Goal: Task Accomplishment & Management: Use online tool/utility

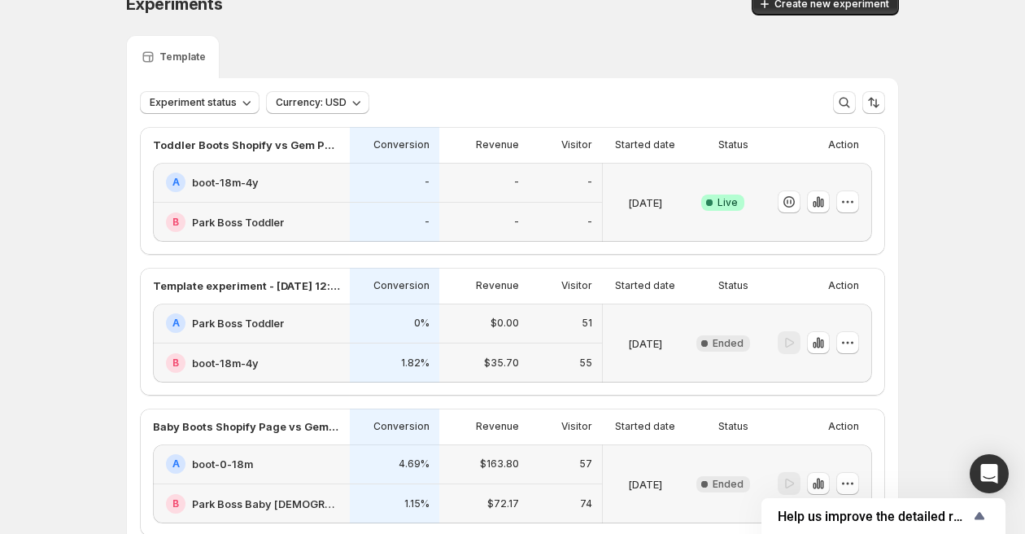
scroll to position [26, 0]
click at [812, 2] on span "Create new experiment" at bounding box center [831, 4] width 115 height 13
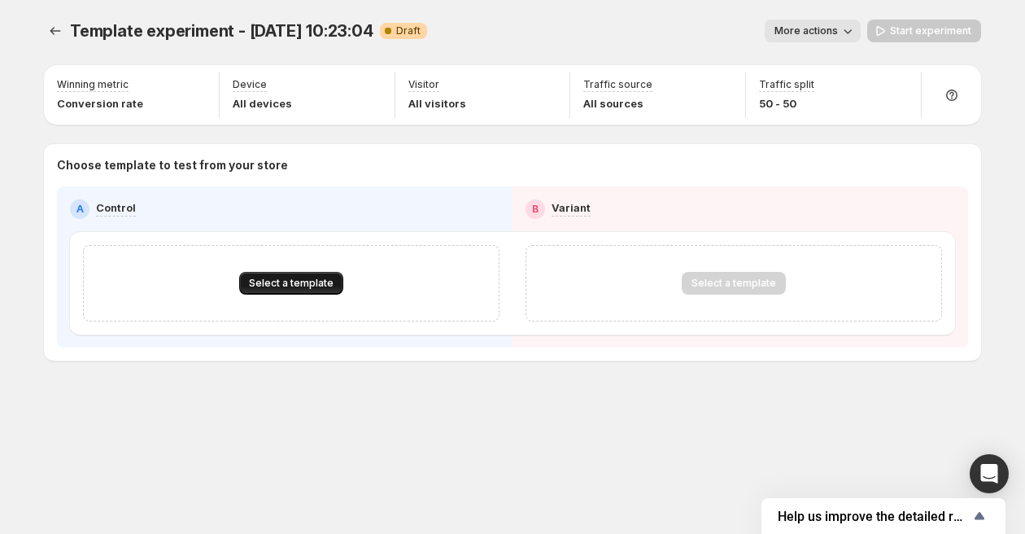
click at [303, 285] on span "Select a template" at bounding box center [291, 283] width 85 height 13
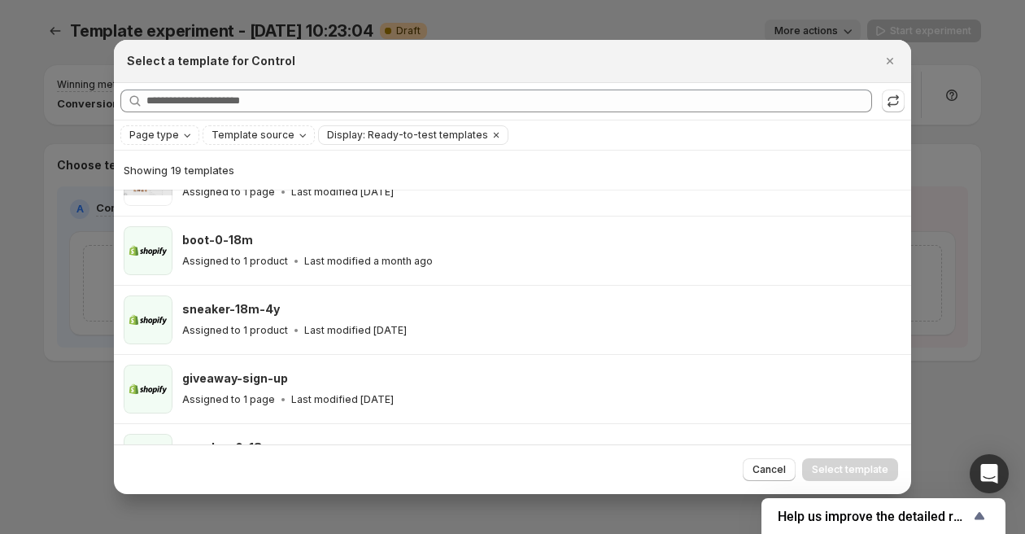
scroll to position [529, 0]
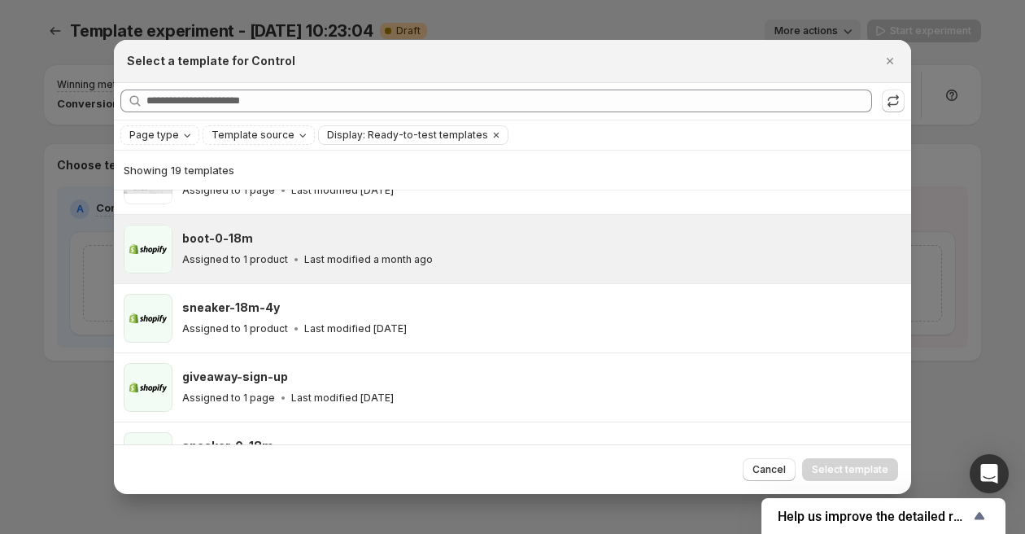
click at [274, 258] on p "Assigned to 1 product" at bounding box center [235, 259] width 106 height 13
click at [852, 469] on span "Select template" at bounding box center [850, 469] width 76 height 13
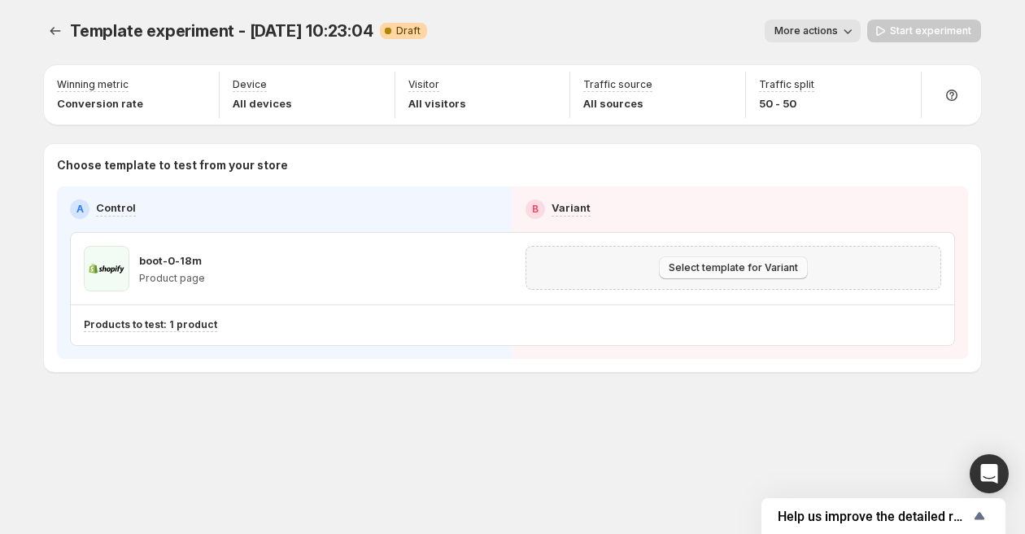
click at [733, 259] on button "Select template for Variant" at bounding box center [733, 267] width 149 height 23
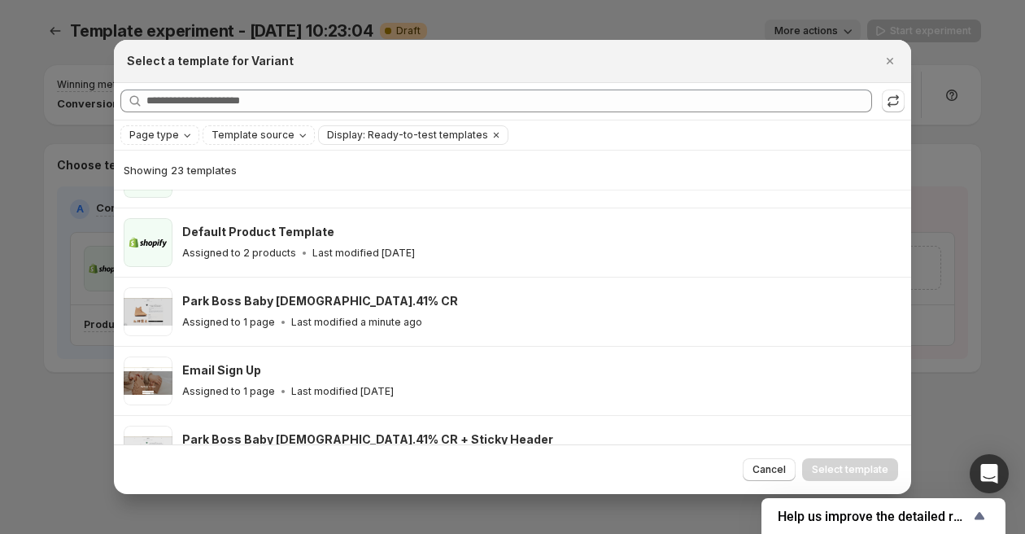
scroll to position [260, 0]
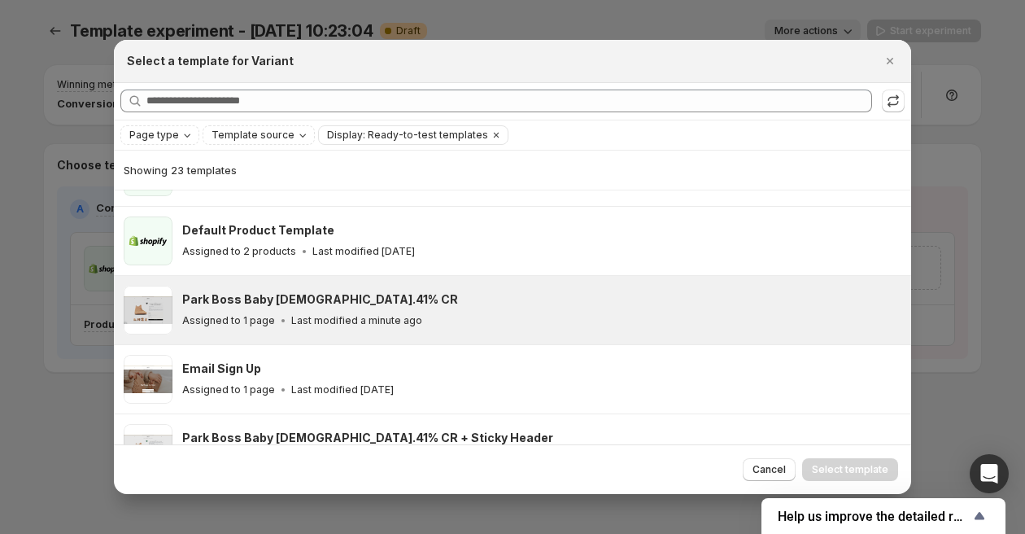
click at [332, 316] on p "Last modified a minute ago" at bounding box center [356, 320] width 131 height 13
click at [840, 472] on span "Select template" at bounding box center [850, 469] width 76 height 13
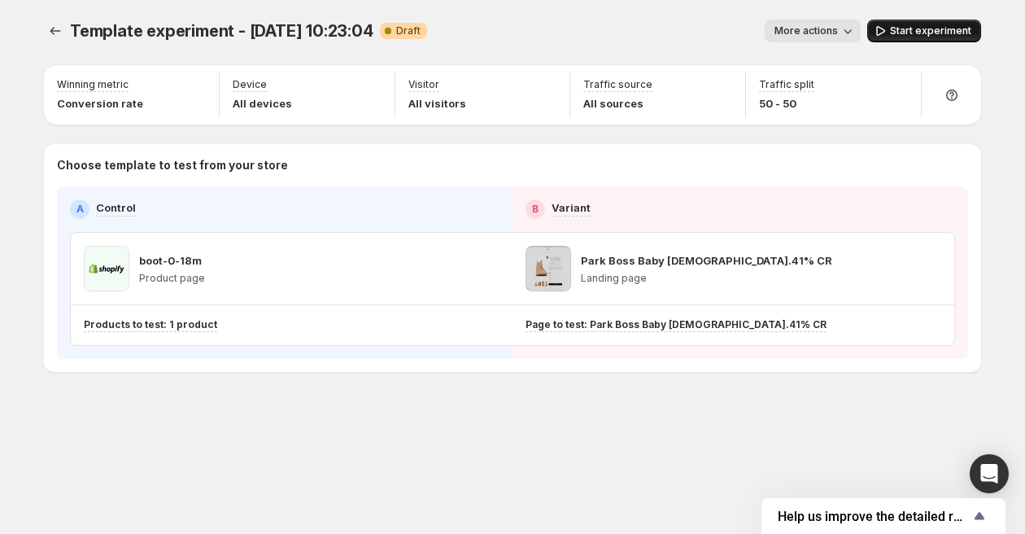
click at [923, 28] on span "Start experiment" at bounding box center [930, 30] width 81 height 13
click at [53, 32] on icon "Experiments" at bounding box center [55, 31] width 16 height 16
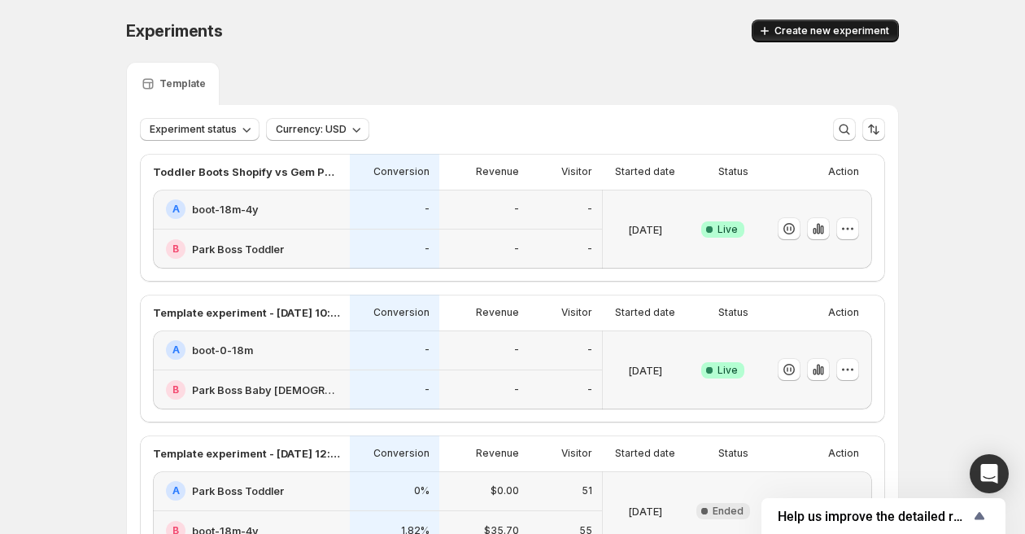
click at [796, 31] on span "Create new experiment" at bounding box center [831, 30] width 115 height 13
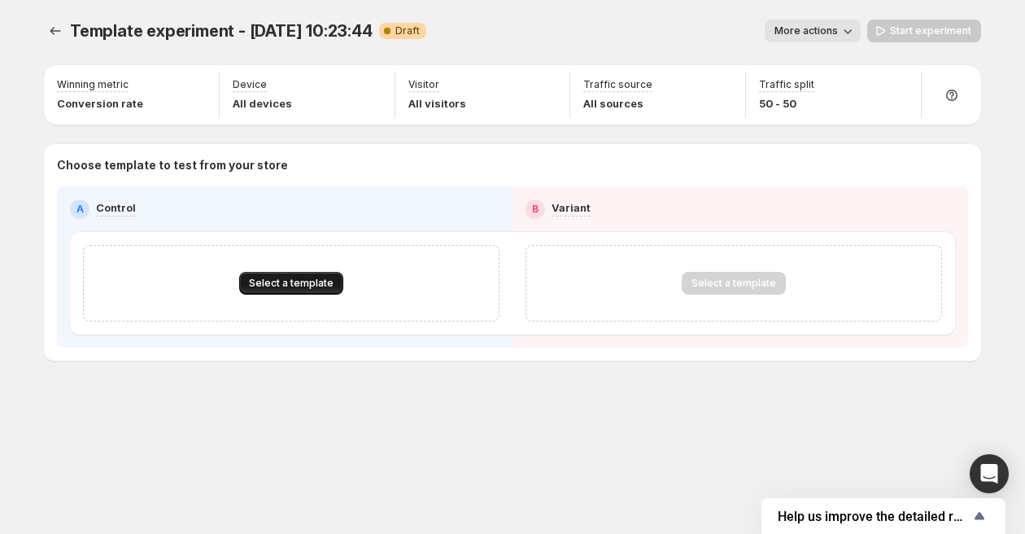
click at [268, 280] on span "Select a template" at bounding box center [291, 283] width 85 height 13
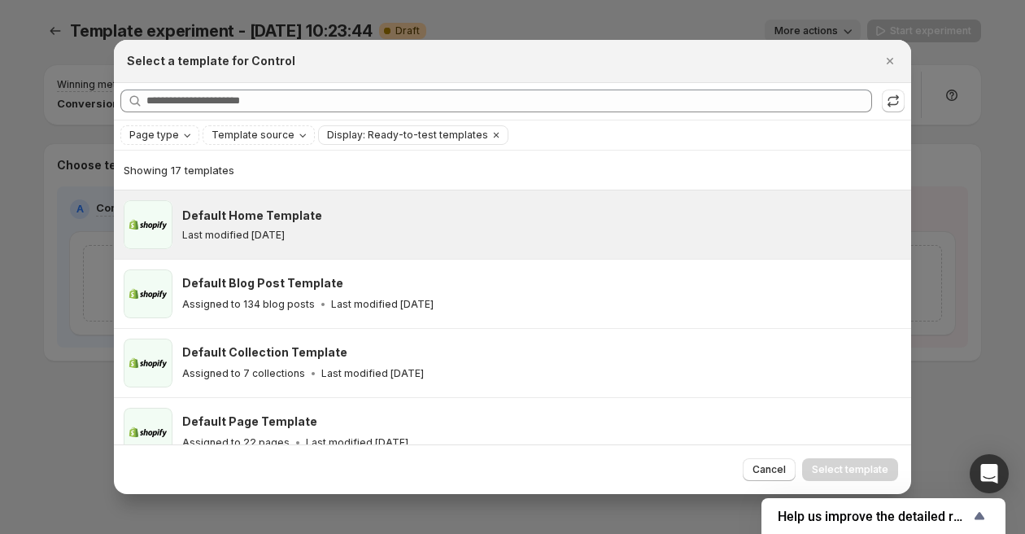
click at [325, 220] on div "Default Home Template" at bounding box center [539, 215] width 714 height 16
click at [844, 466] on span "Select template" at bounding box center [850, 469] width 76 height 13
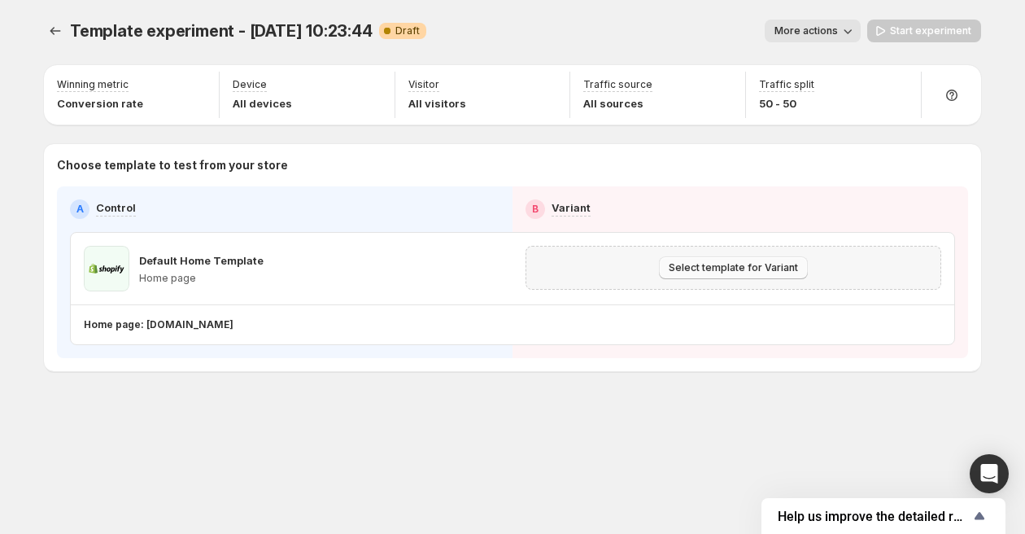
click at [734, 270] on span "Select template for Variant" at bounding box center [733, 267] width 129 height 13
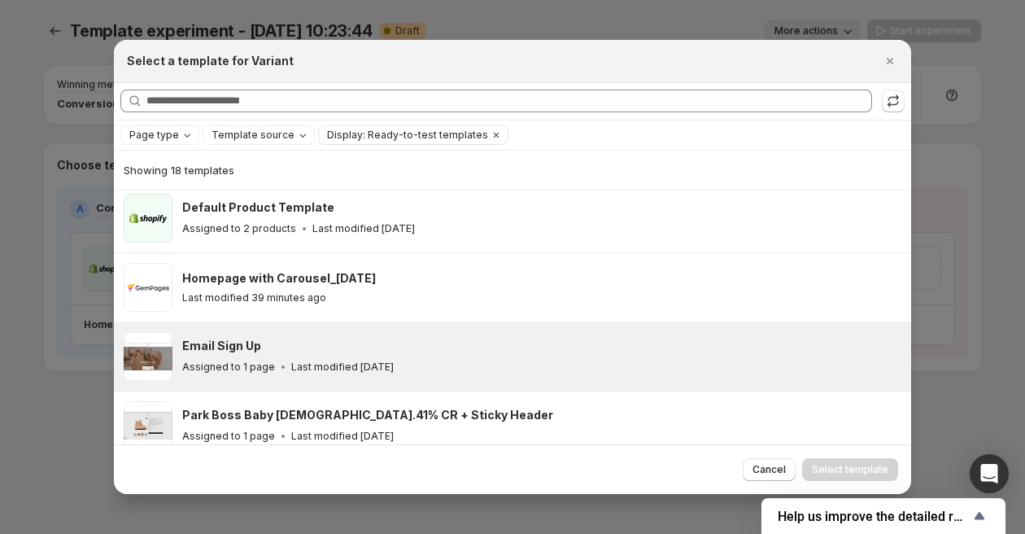
scroll to position [212, 0]
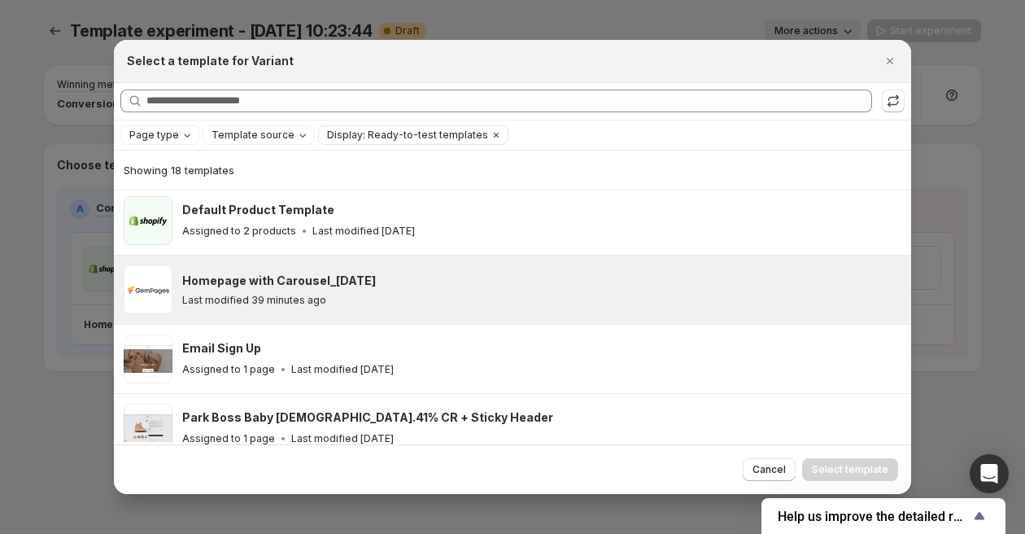
click at [412, 282] on div "Homepage with Carousel_[DATE]" at bounding box center [539, 281] width 714 height 16
click at [861, 464] on span "Select template" at bounding box center [850, 469] width 76 height 13
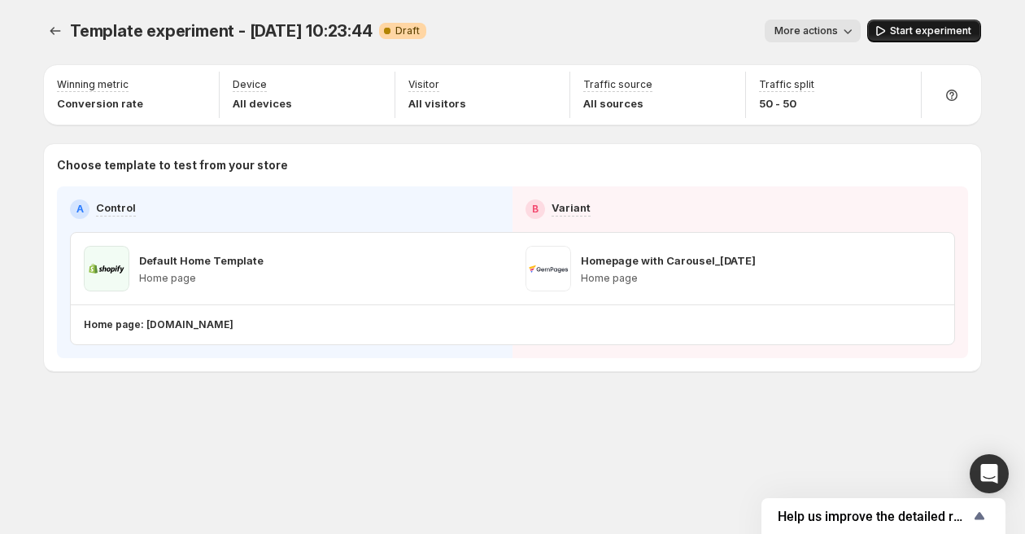
click at [937, 32] on span "Start experiment" at bounding box center [930, 30] width 81 height 13
click at [991, 478] on icon "Open Intercom Messenger" at bounding box center [989, 473] width 21 height 21
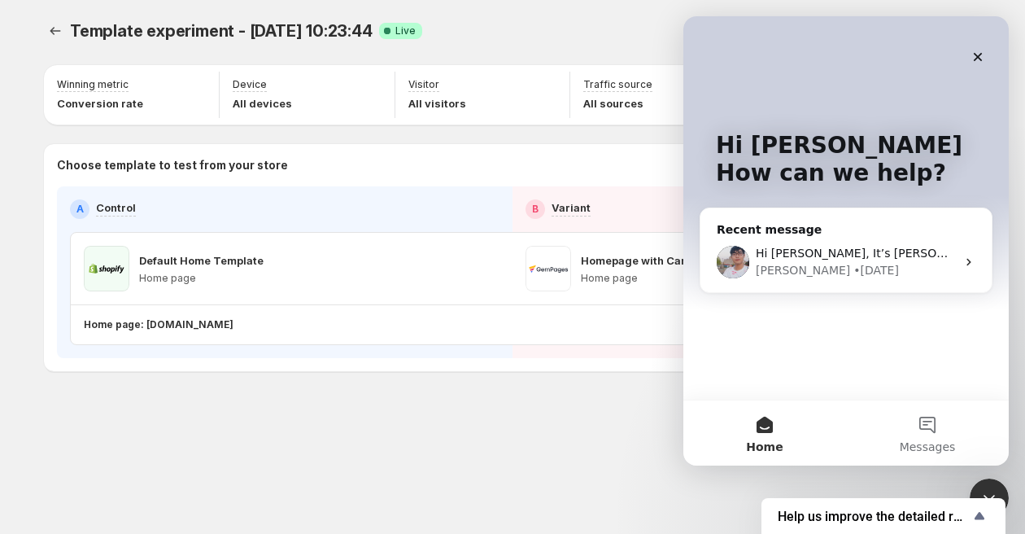
scroll to position [0, 0]
click at [835, 242] on div "Hi [PERSON_NAME], It’s [PERSON_NAME] again, and I hope all your experiments are…" at bounding box center [845, 262] width 291 height 60
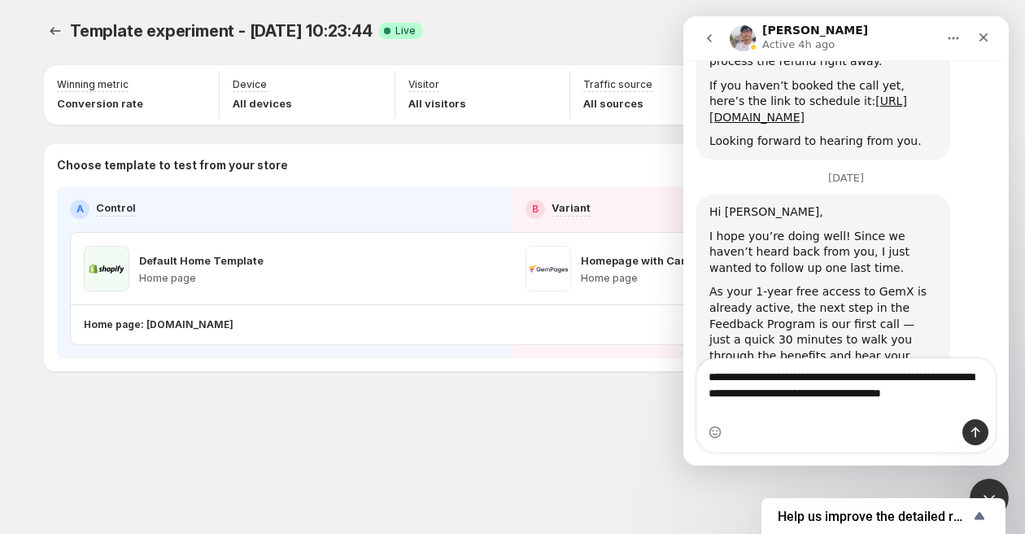
scroll to position [9842, 0]
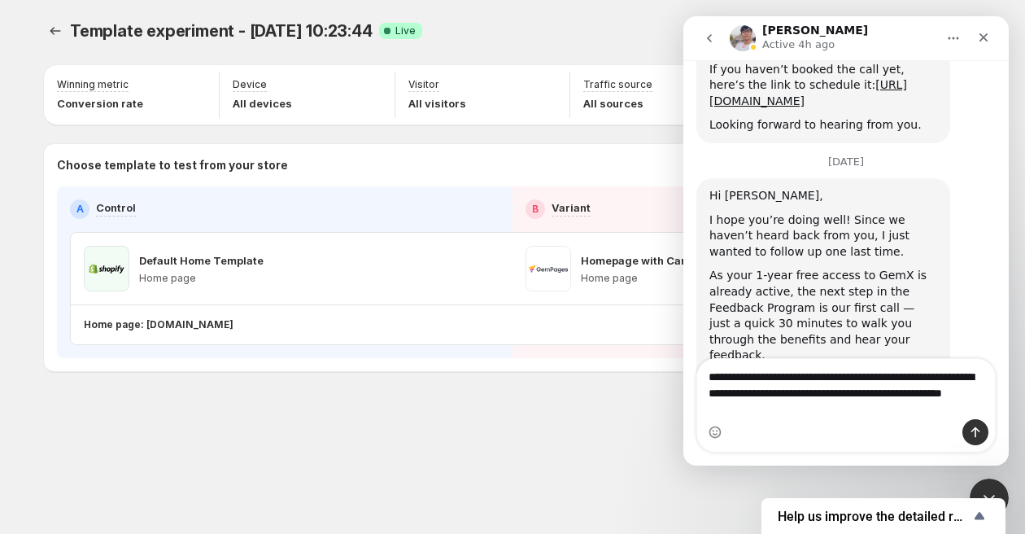
type textarea "**********"
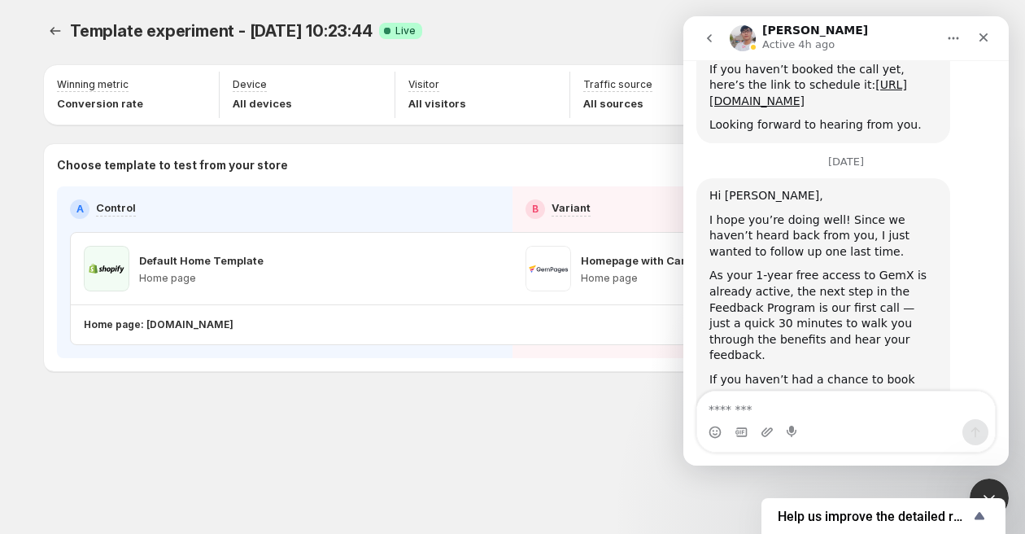
scroll to position [9912, 0]
